Goal: Task Accomplishment & Management: Manage account settings

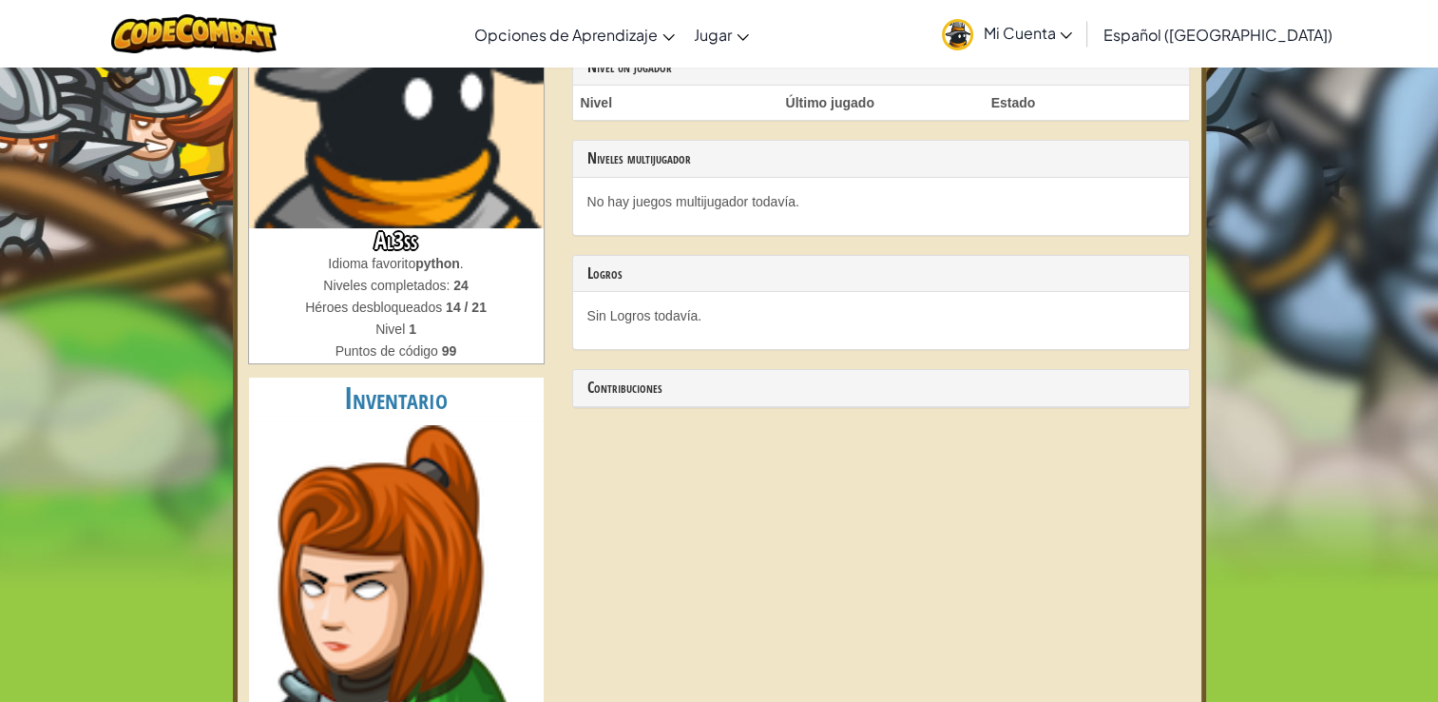
scroll to position [224, 0]
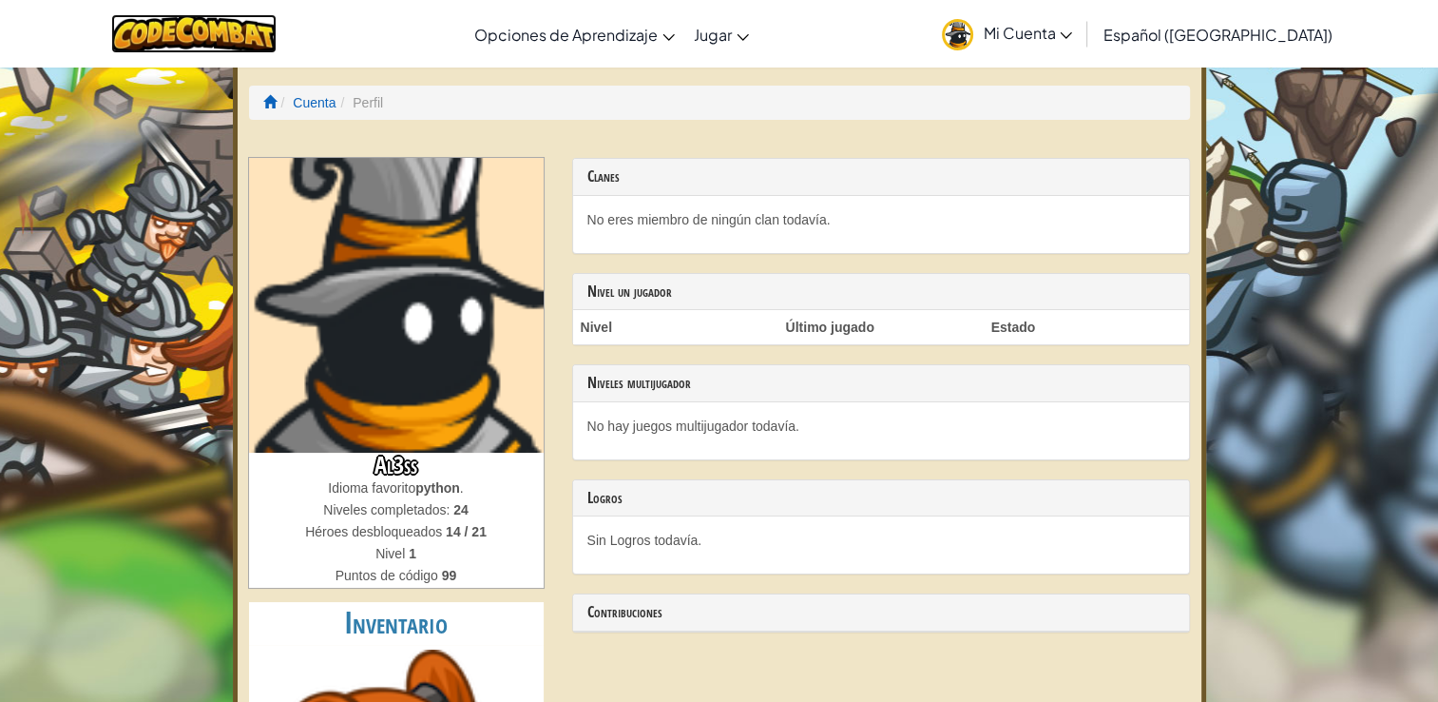
click at [194, 36] on img at bounding box center [194, 33] width 166 height 39
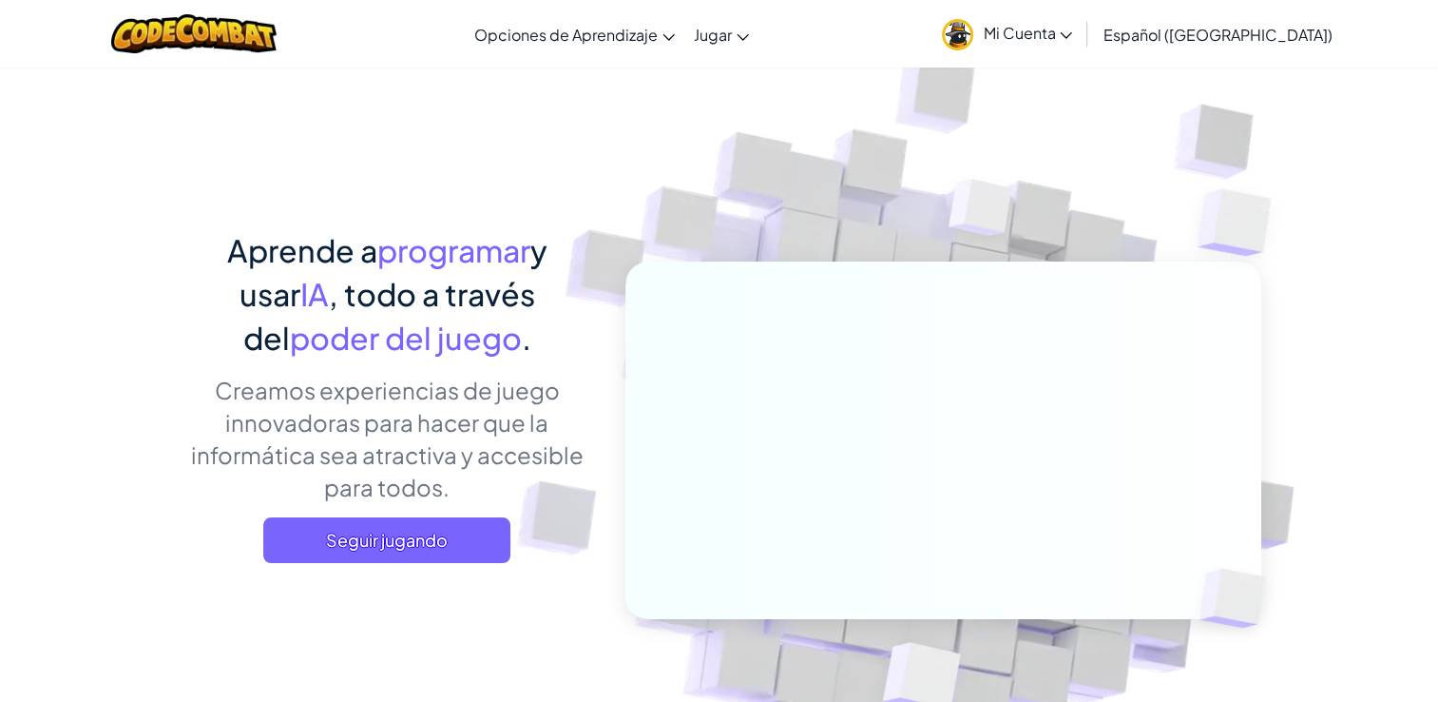
click at [1069, 63] on link "Mi Cuenta" at bounding box center [1007, 34] width 149 height 60
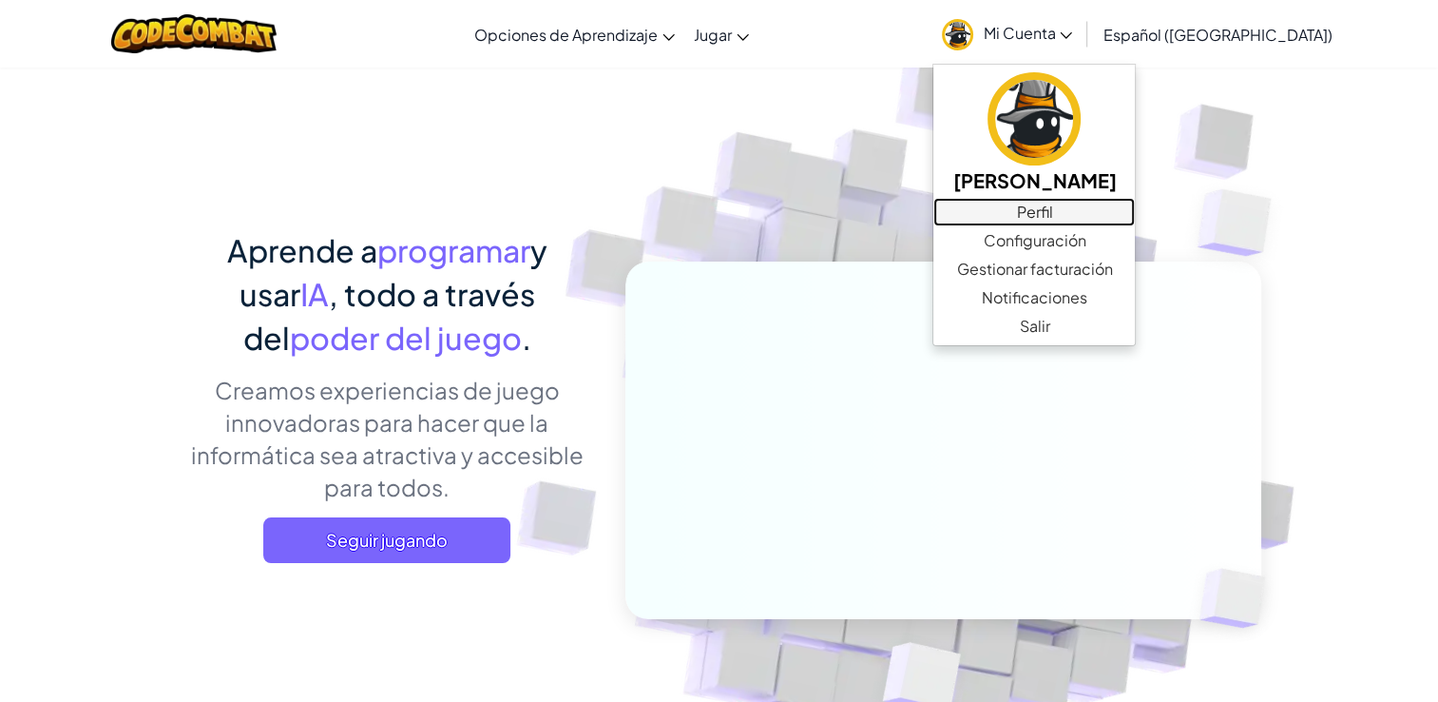
click at [1135, 215] on link "Perfil" at bounding box center [1035, 212] width 202 height 29
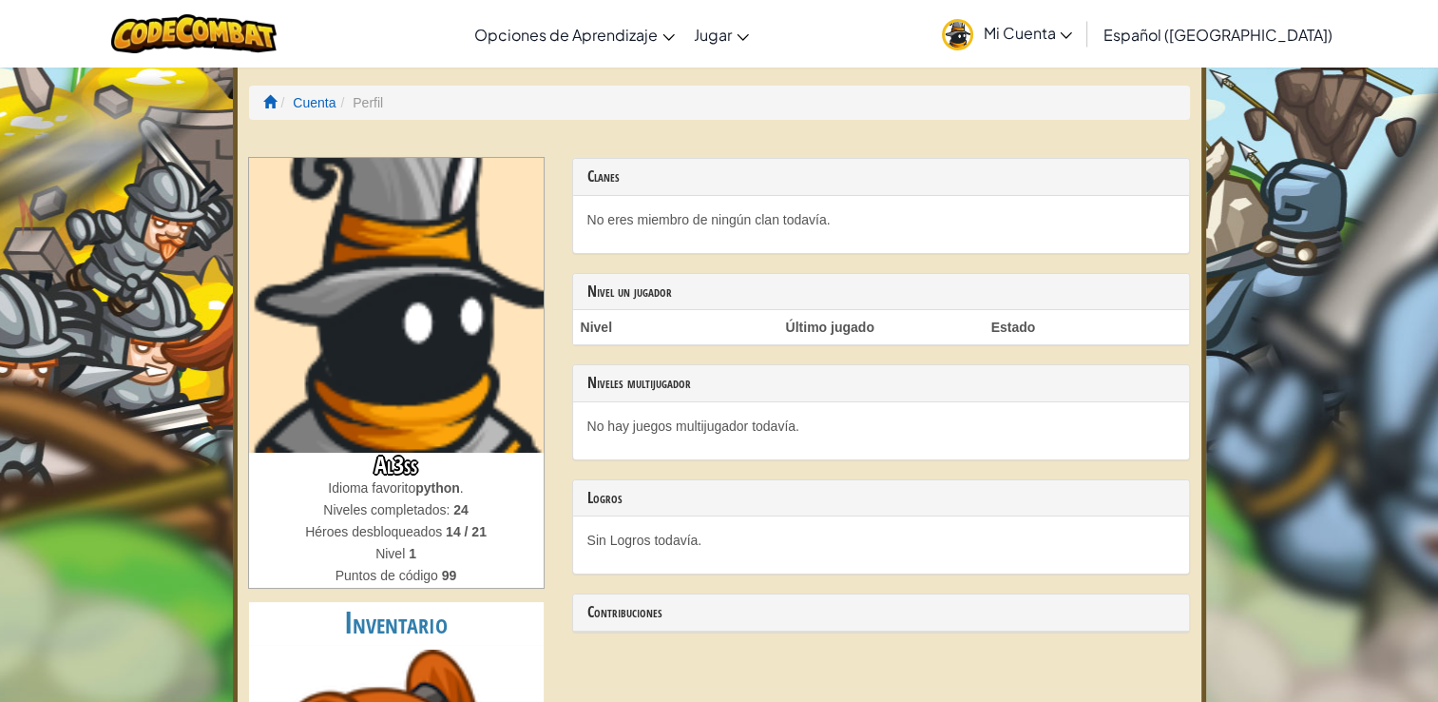
click at [825, 327] on th "Último jugado" at bounding box center [881, 327] width 205 height 34
click at [613, 283] on h3 "Nivel un jugador" at bounding box center [882, 291] width 588 height 17
click at [597, 318] on th "Nivel" at bounding box center [675, 327] width 205 height 34
click at [617, 331] on th "Nivel" at bounding box center [675, 327] width 205 height 34
click at [185, 42] on img at bounding box center [194, 33] width 166 height 39
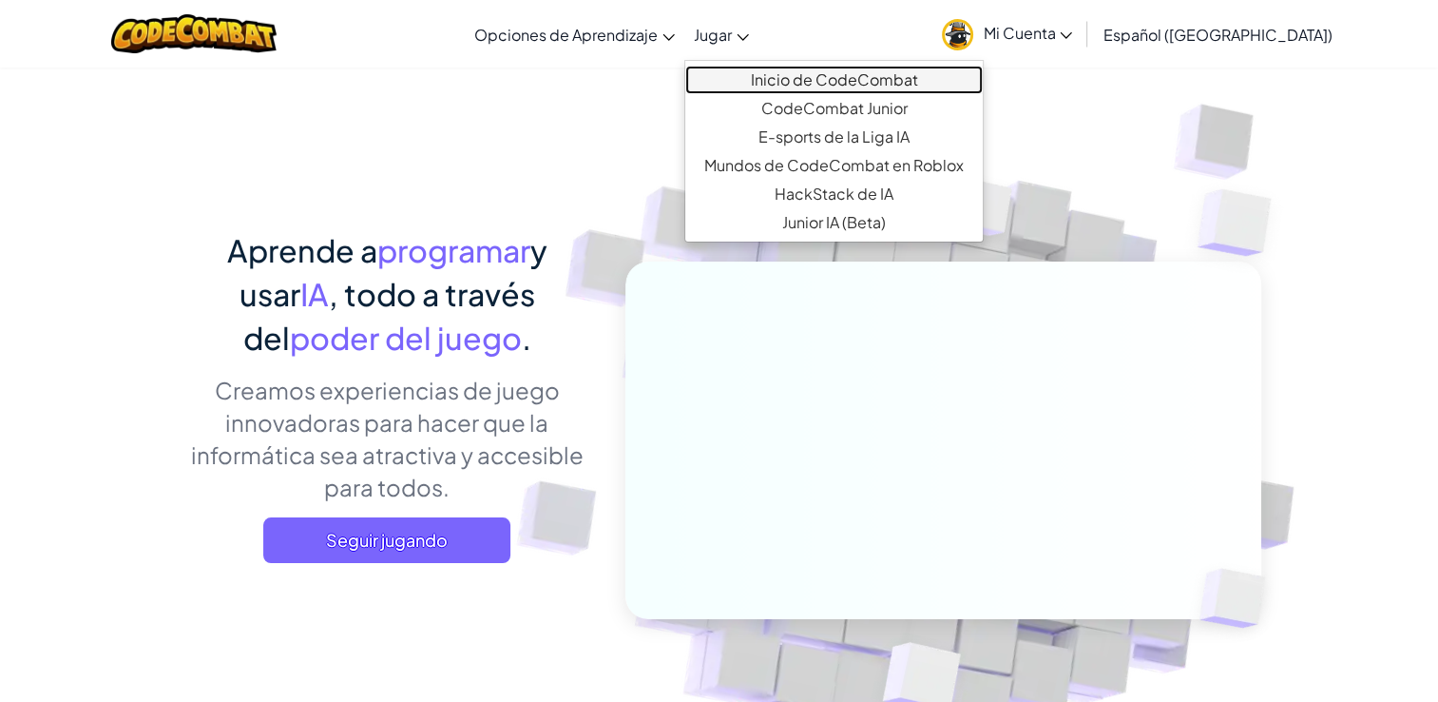
click at [826, 88] on link "Inicio de CodeCombat" at bounding box center [834, 80] width 298 height 29
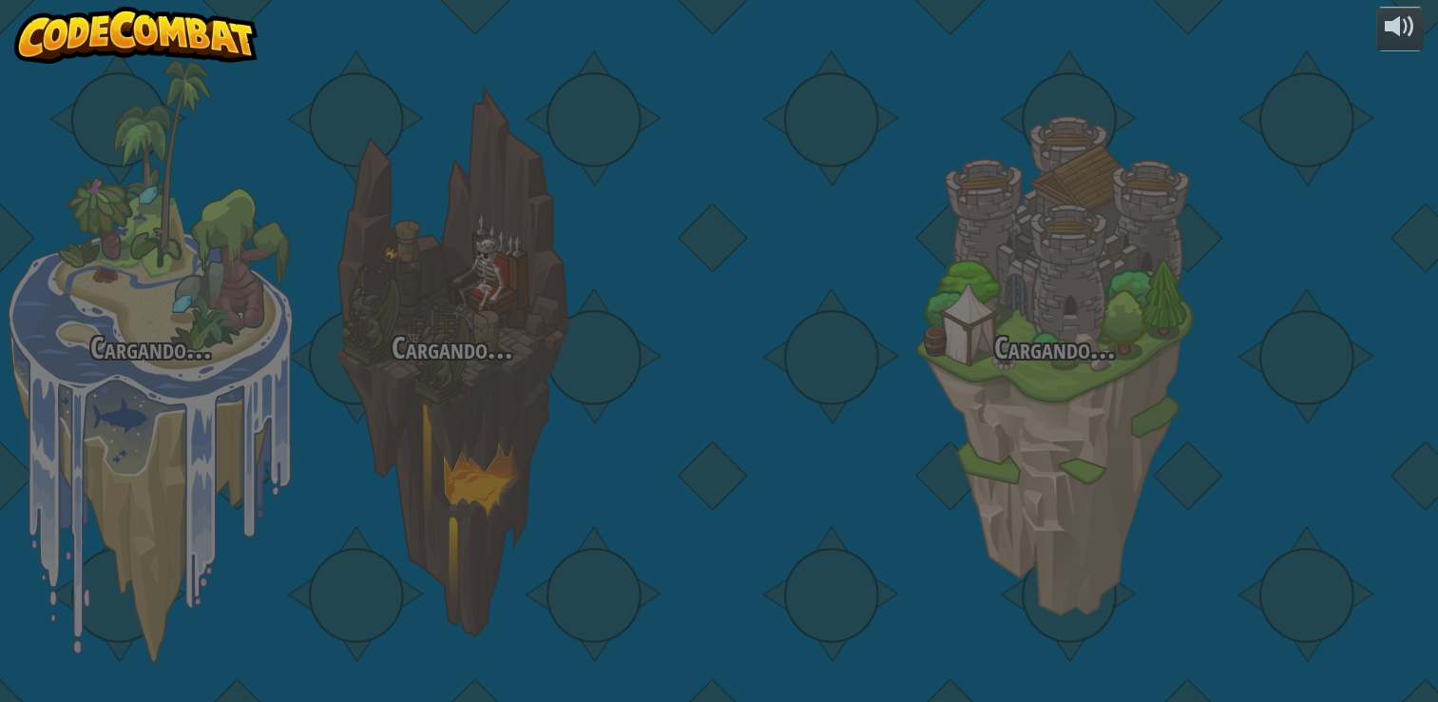
select select "es-419"
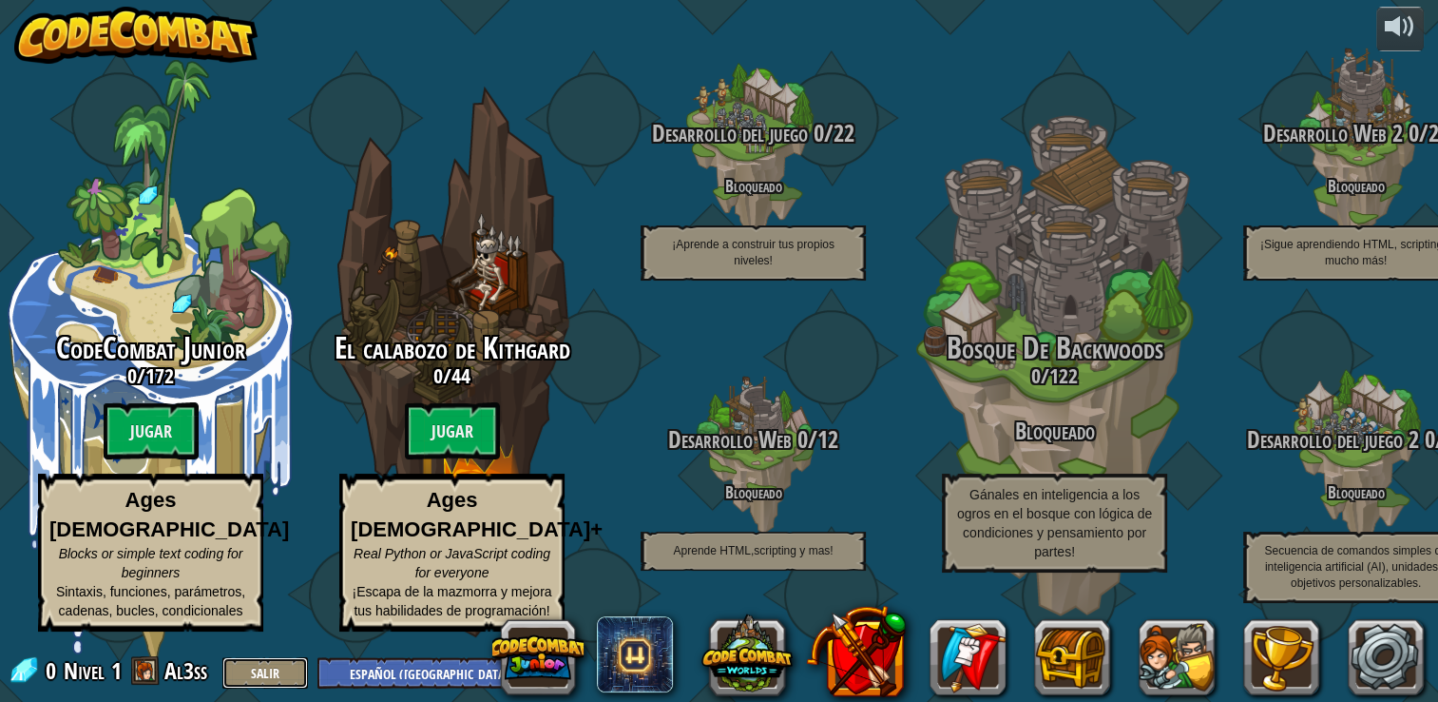
click at [251, 679] on button "Salir" at bounding box center [265, 672] width 86 height 31
